Goal: Find contact information: Find contact information

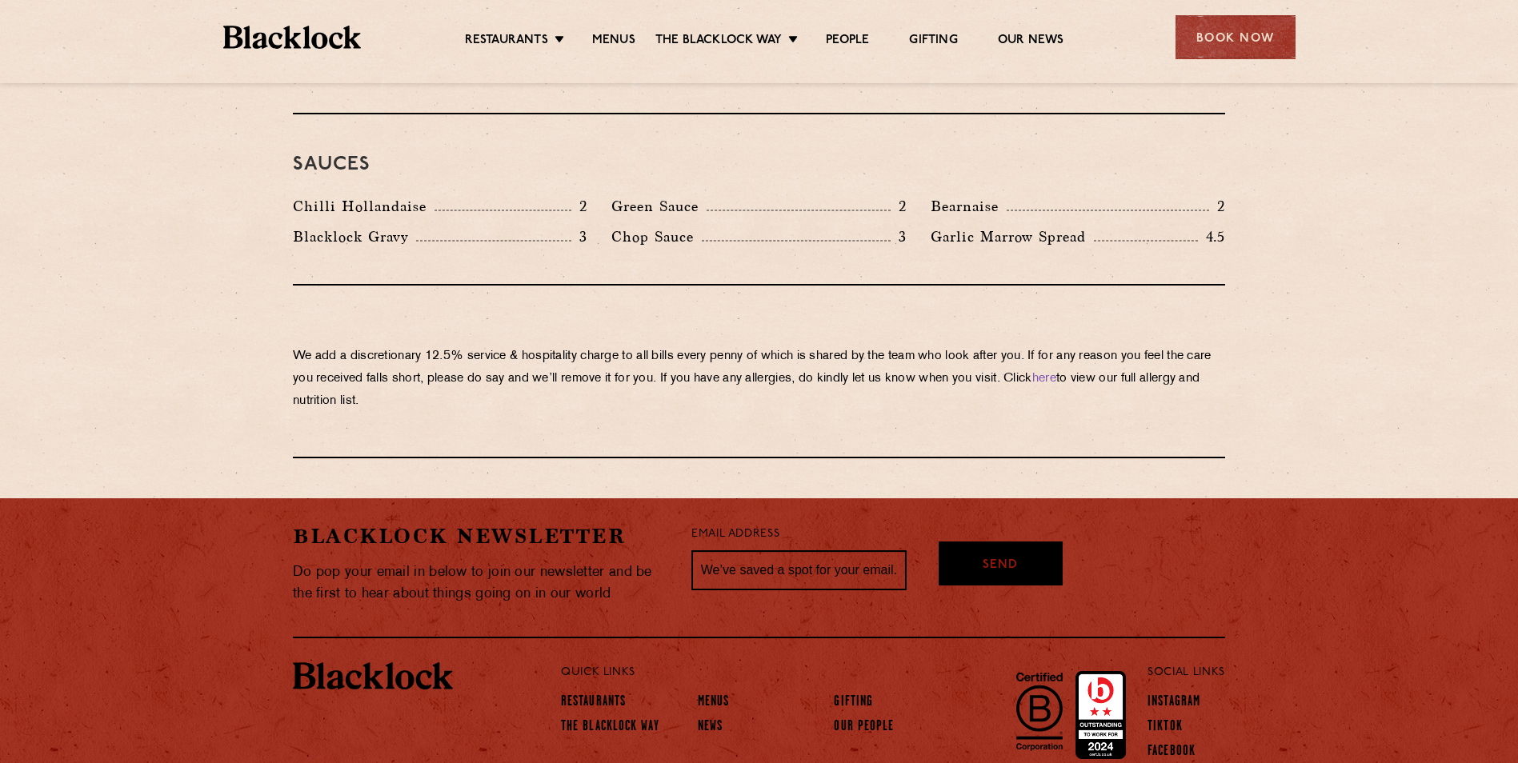
scroll to position [2687, 0]
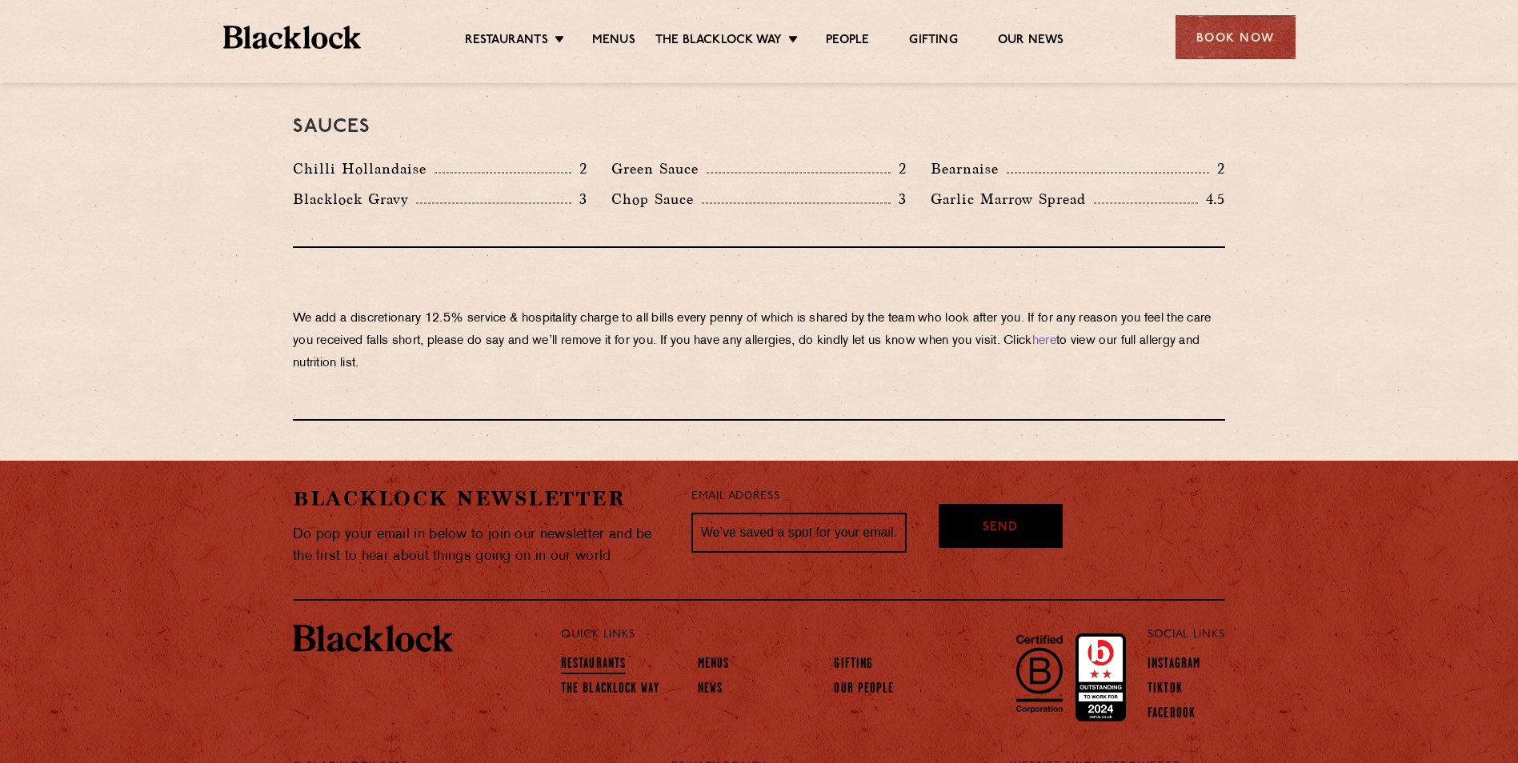
click at [620, 657] on link "Restaurants" at bounding box center [593, 666] width 65 height 18
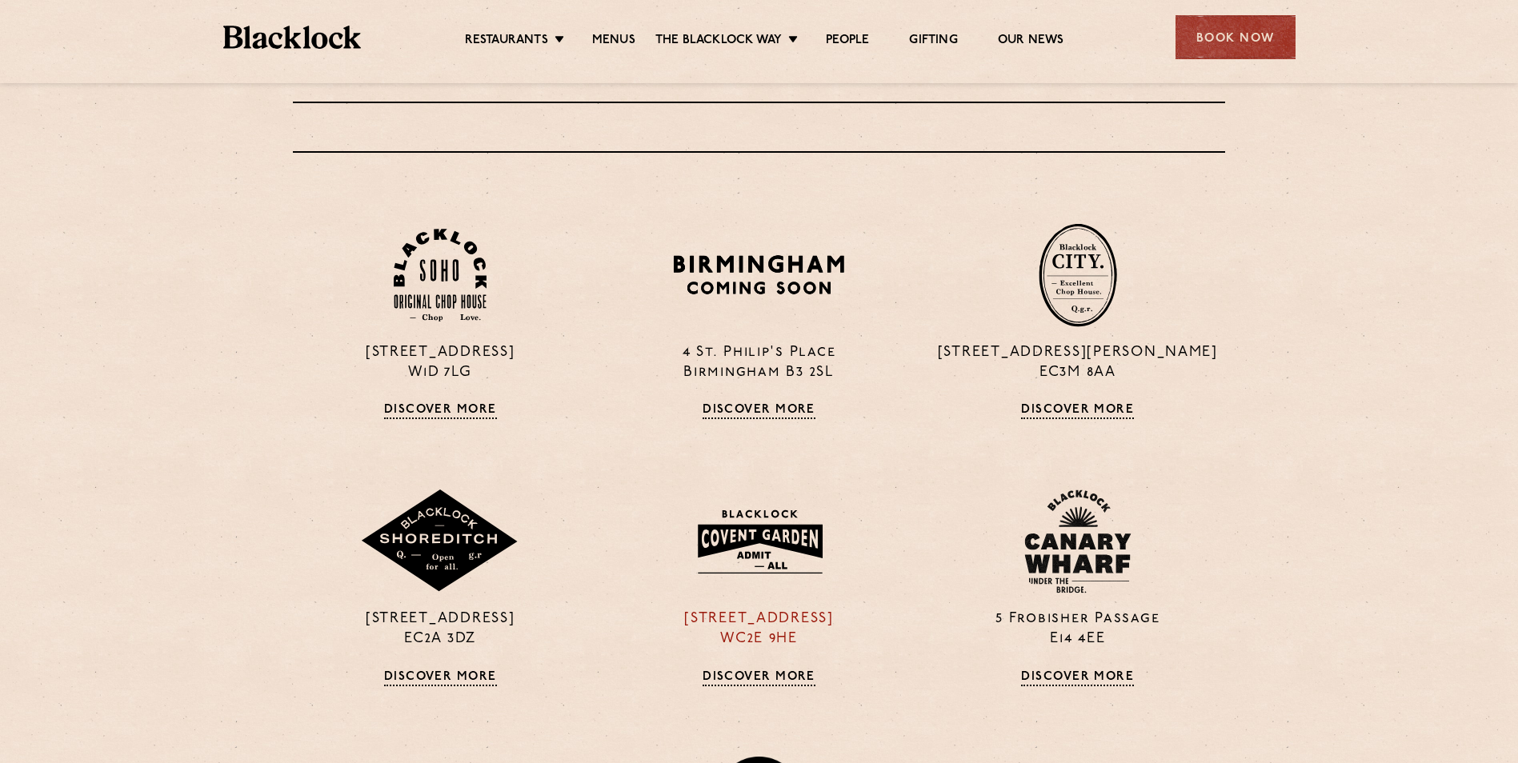
scroll to position [560, 0]
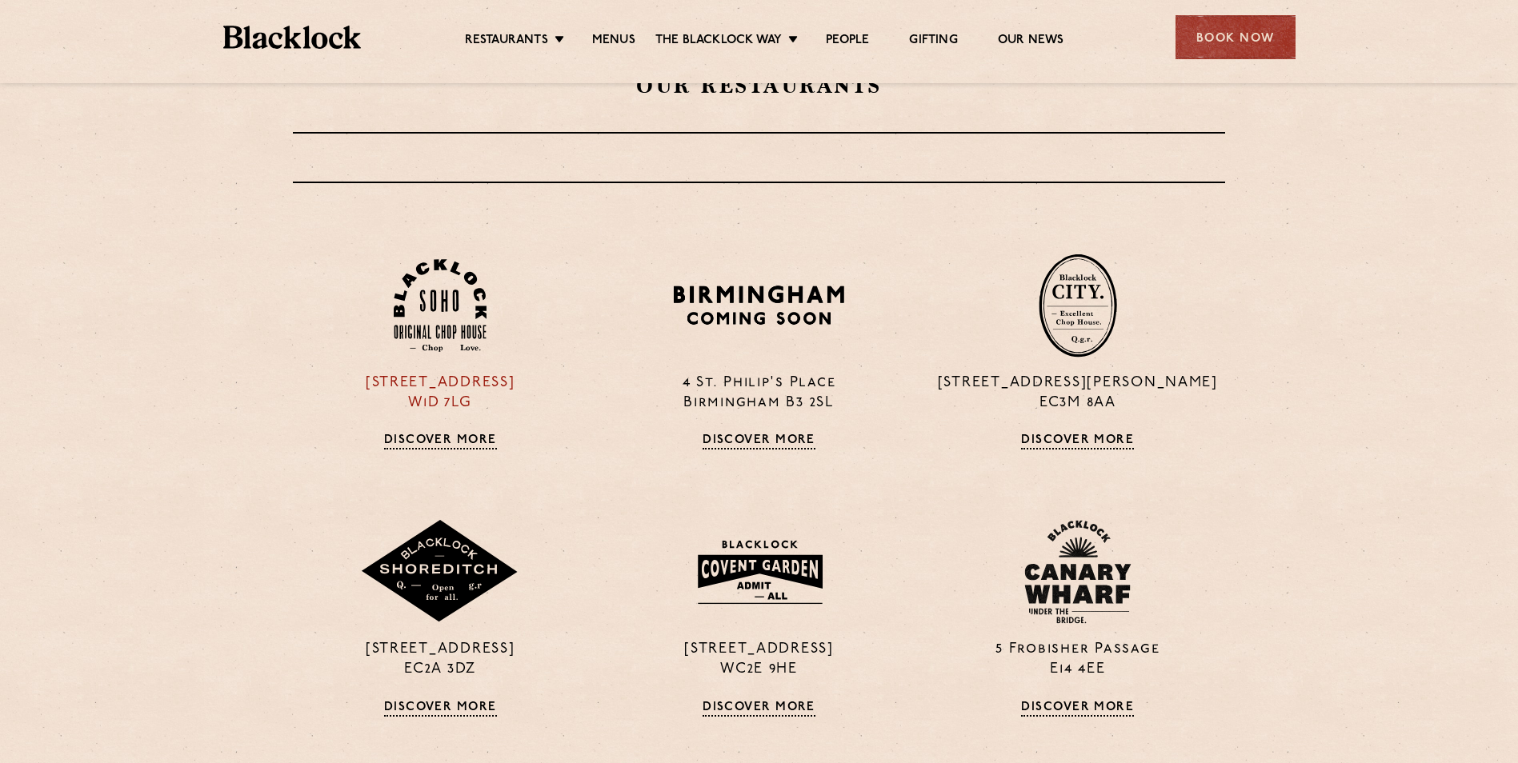
drag, startPoint x: 322, startPoint y: 382, endPoint x: 545, endPoint y: 387, distance: 222.5
click at [545, 387] on p "[STREET_ADDRESS]" at bounding box center [440, 394] width 294 height 40
copy p "[STREET_ADDRESS]"
